Goal: Transaction & Acquisition: Obtain resource

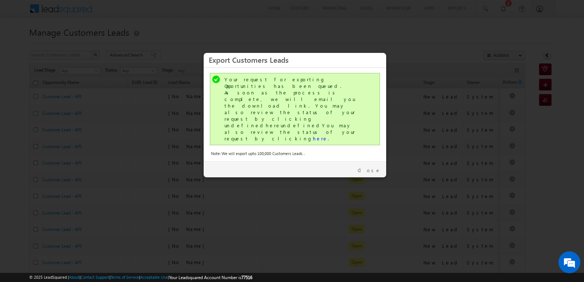
click at [377, 167] on link "Close" at bounding box center [369, 170] width 23 height 7
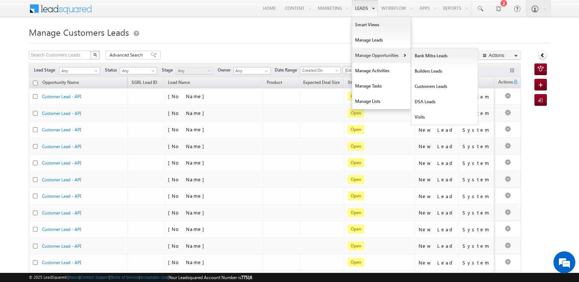
click at [371, 53] on link "Manage Opportunities" at bounding box center [381, 55] width 58 height 15
click at [437, 87] on link "Customers Leads" at bounding box center [444, 86] width 67 height 15
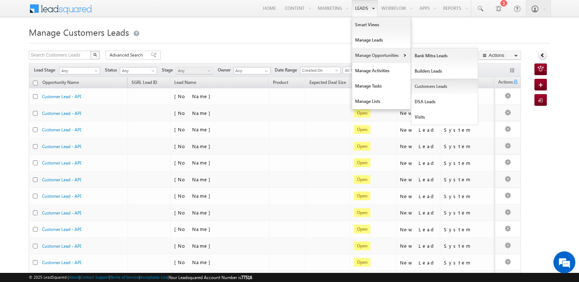
click at [421, 85] on link "Customers Leads" at bounding box center [444, 86] width 67 height 15
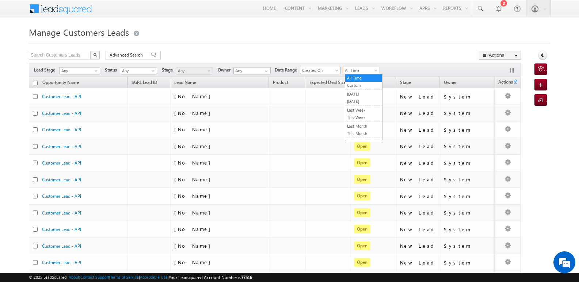
click at [368, 71] on span "All Time" at bounding box center [360, 70] width 35 height 7
click at [358, 102] on link "[DATE]" at bounding box center [363, 101] width 37 height 7
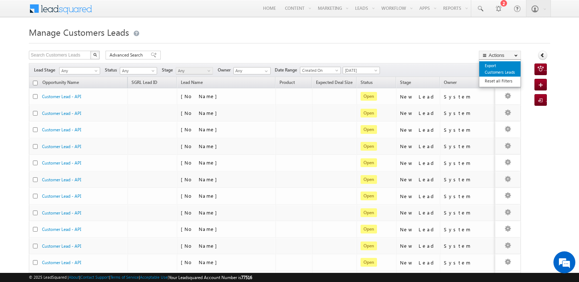
click at [491, 71] on link "Export Customers Leads" at bounding box center [499, 68] width 41 height 15
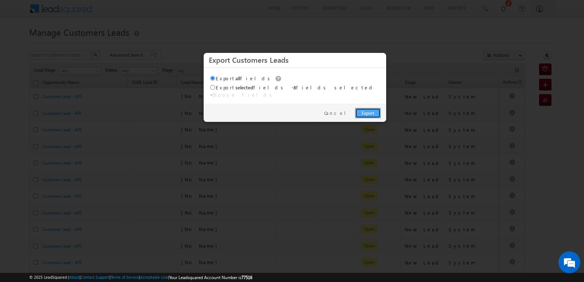
click at [373, 108] on link "Export" at bounding box center [368, 113] width 26 height 10
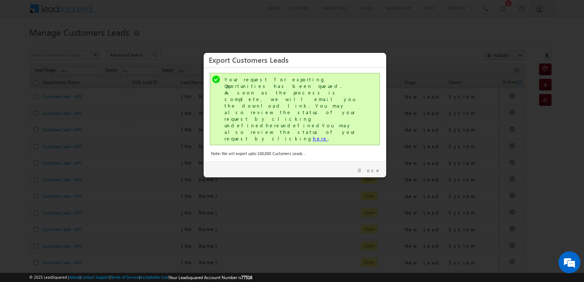
click at [313, 135] on link "here" at bounding box center [320, 138] width 15 height 6
click at [375, 167] on link "Close" at bounding box center [369, 170] width 23 height 7
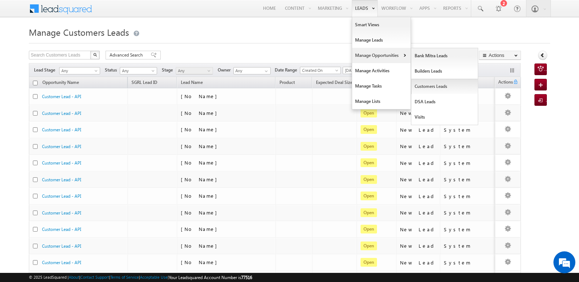
click at [428, 85] on link "Customers Leads" at bounding box center [444, 86] width 67 height 15
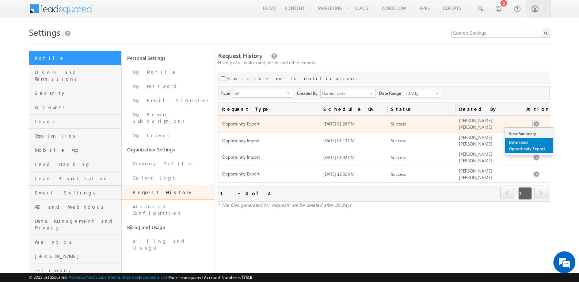
click at [529, 143] on link "Download Opportunity Export" at bounding box center [528, 145] width 47 height 15
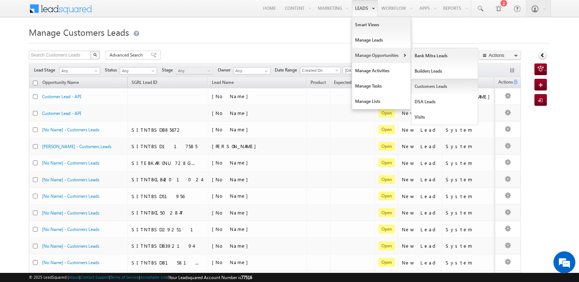
click at [434, 87] on link "Customers Leads" at bounding box center [444, 86] width 67 height 15
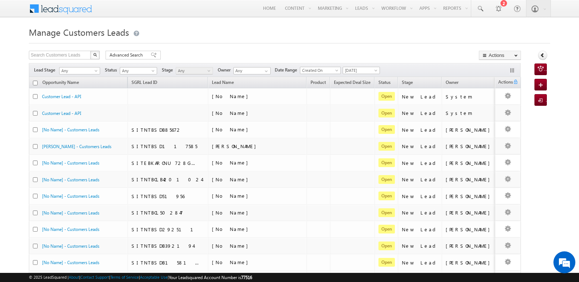
click at [398, 39] on div at bounding box center [289, 41] width 521 height 5
click at [502, 70] on link "Export Customers Leads" at bounding box center [499, 68] width 41 height 15
click at [503, 70] on body "Menu [PERSON_NAME]... javed .ansa ri@sg rlimi" at bounding box center [289, 272] width 579 height 544
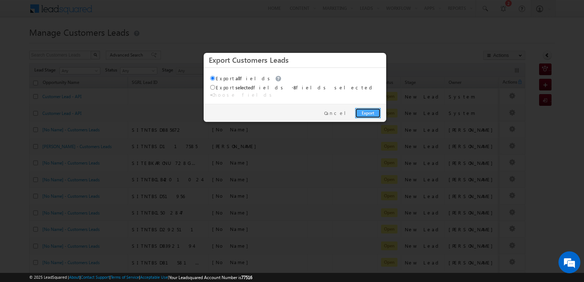
click at [364, 108] on link "Export" at bounding box center [368, 113] width 26 height 10
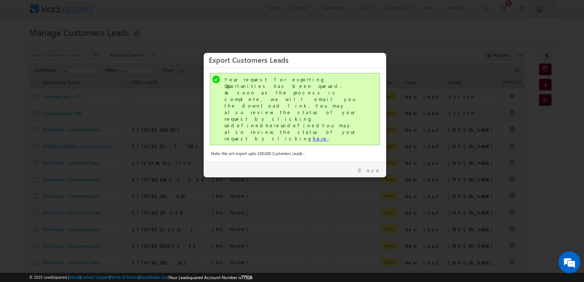
click at [313, 135] on link "here" at bounding box center [320, 138] width 15 height 6
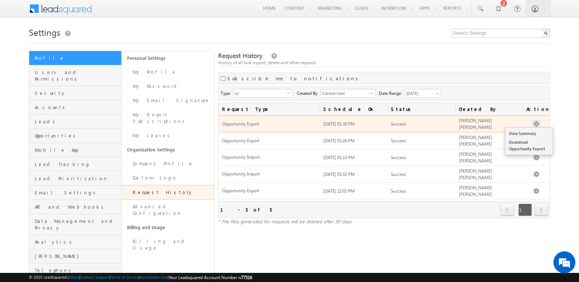
click at [537, 122] on button "button" at bounding box center [535, 124] width 7 height 7
click at [518, 148] on link "Download Opportunity Export" at bounding box center [528, 145] width 47 height 15
